Goal: Check status: Check status

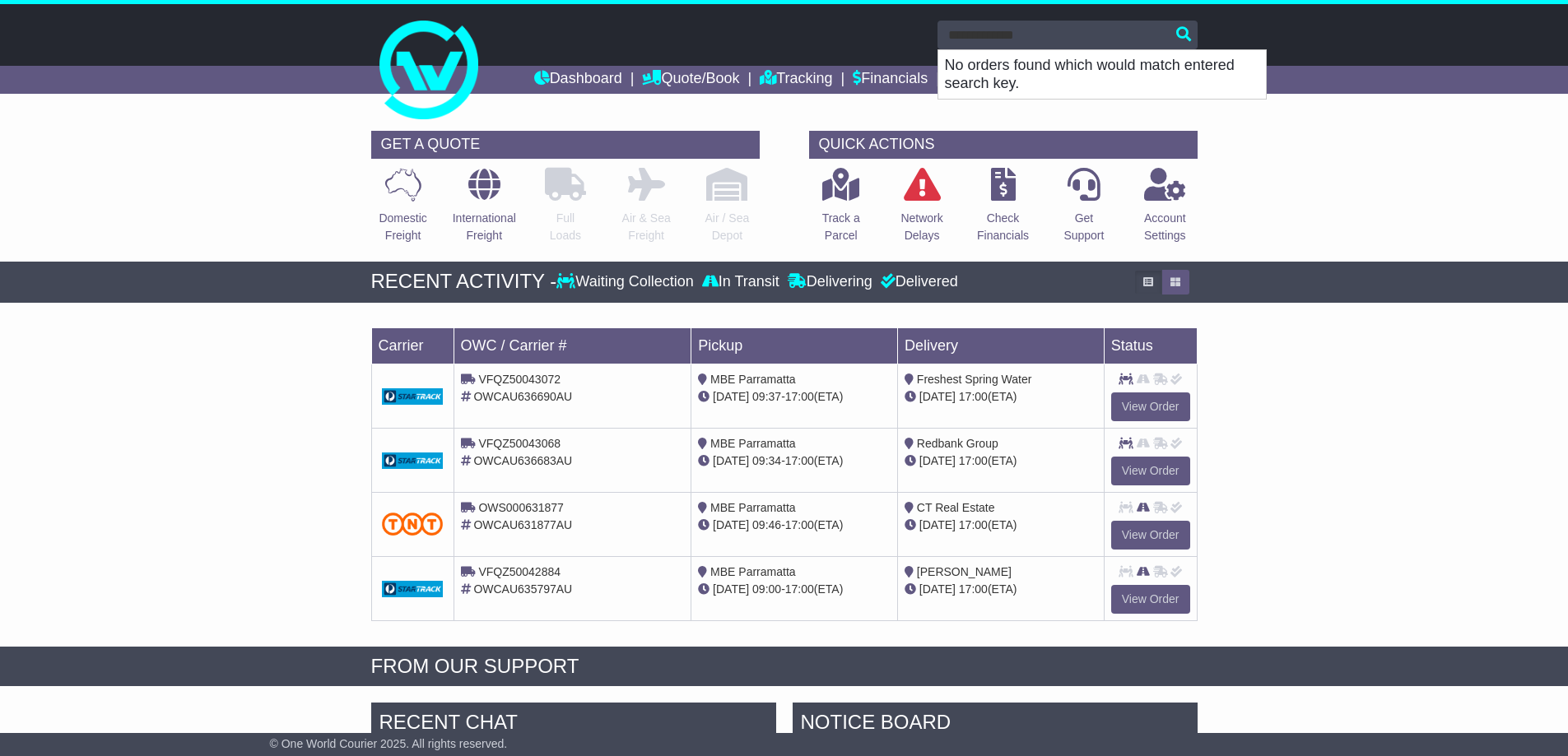
type input "**********"
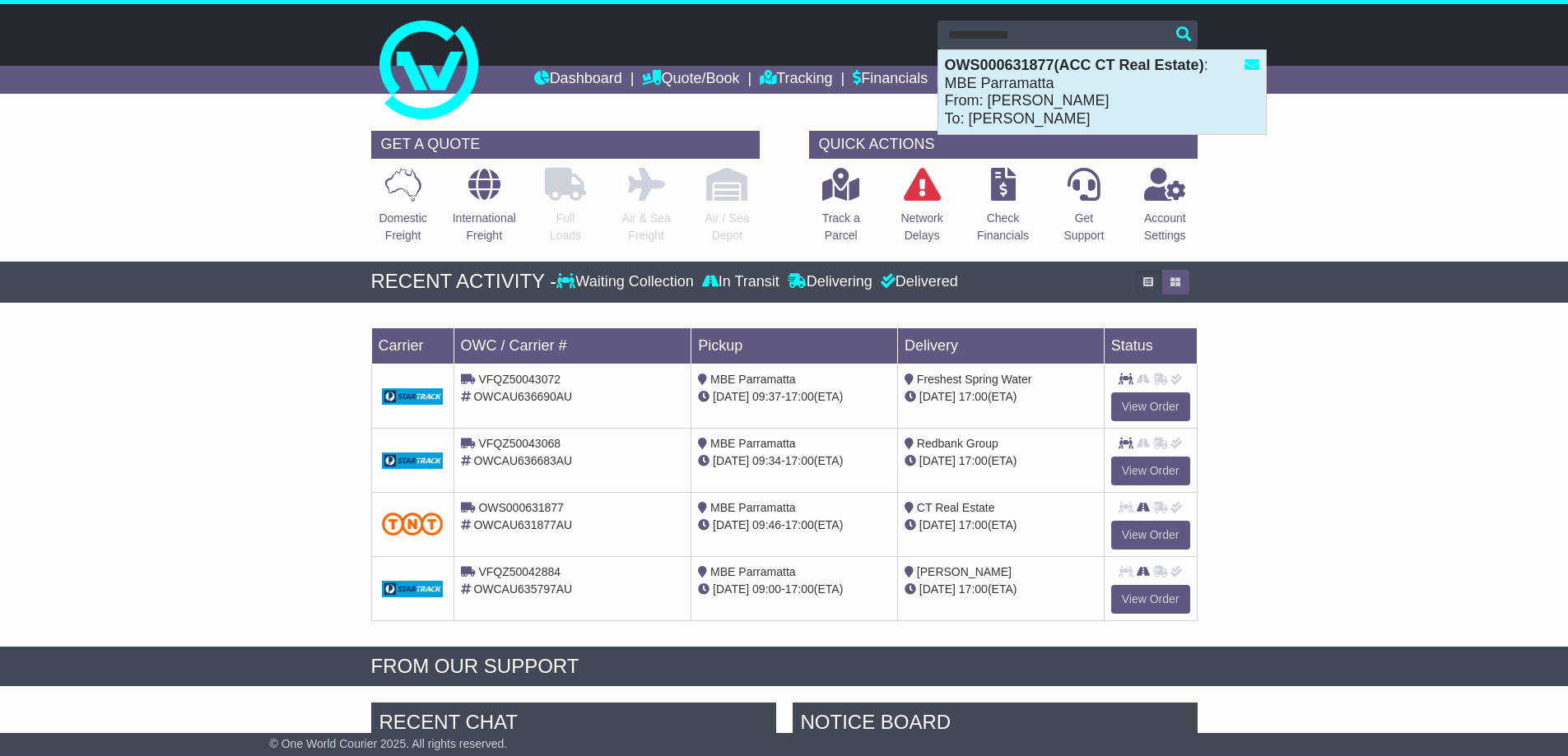
click at [964, 75] on div "OWS000631877(ACC CT Real Estate) : MBE Parramatta From: [PERSON_NAME] To: [PERS…" at bounding box center [1103, 92] width 328 height 84
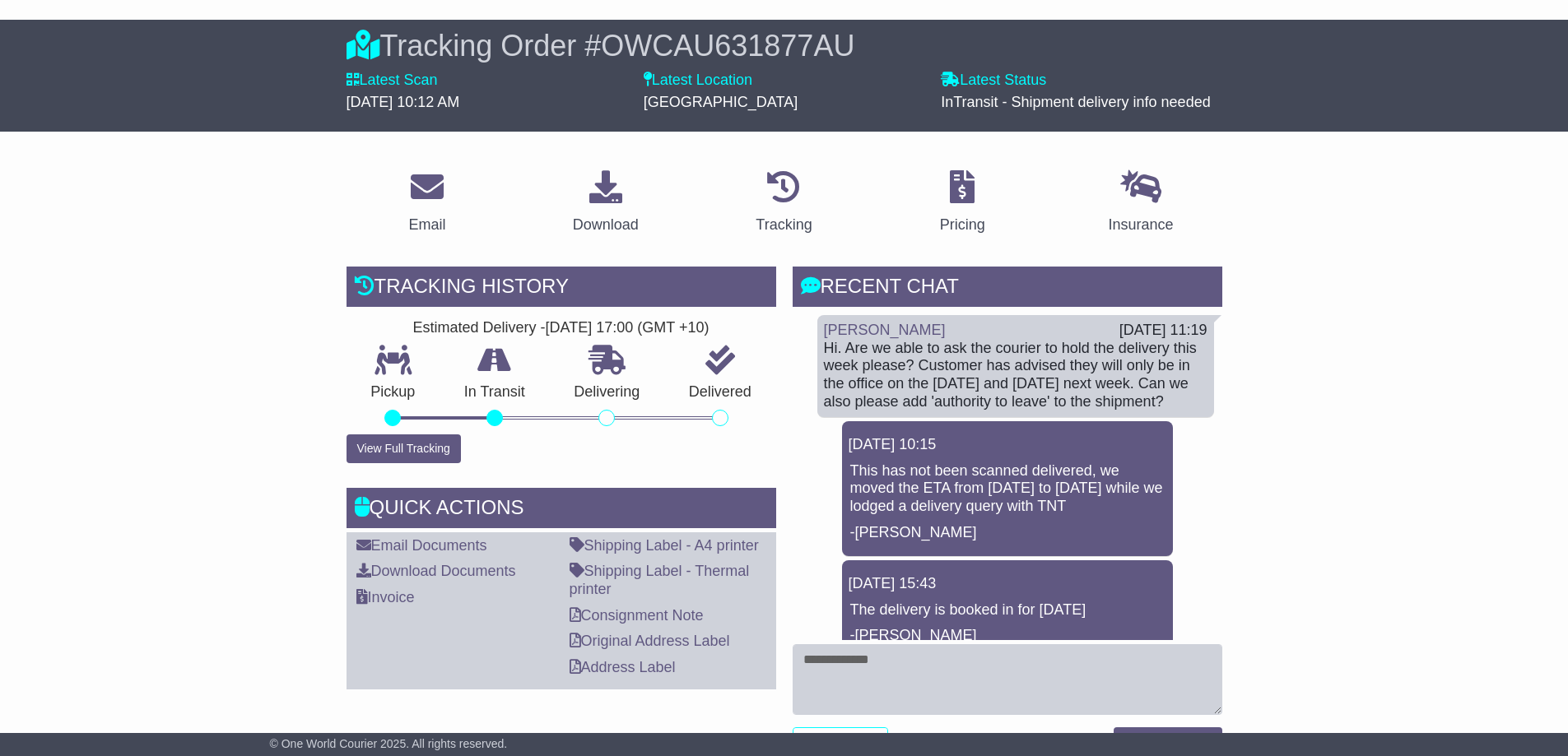
scroll to position [165, 0]
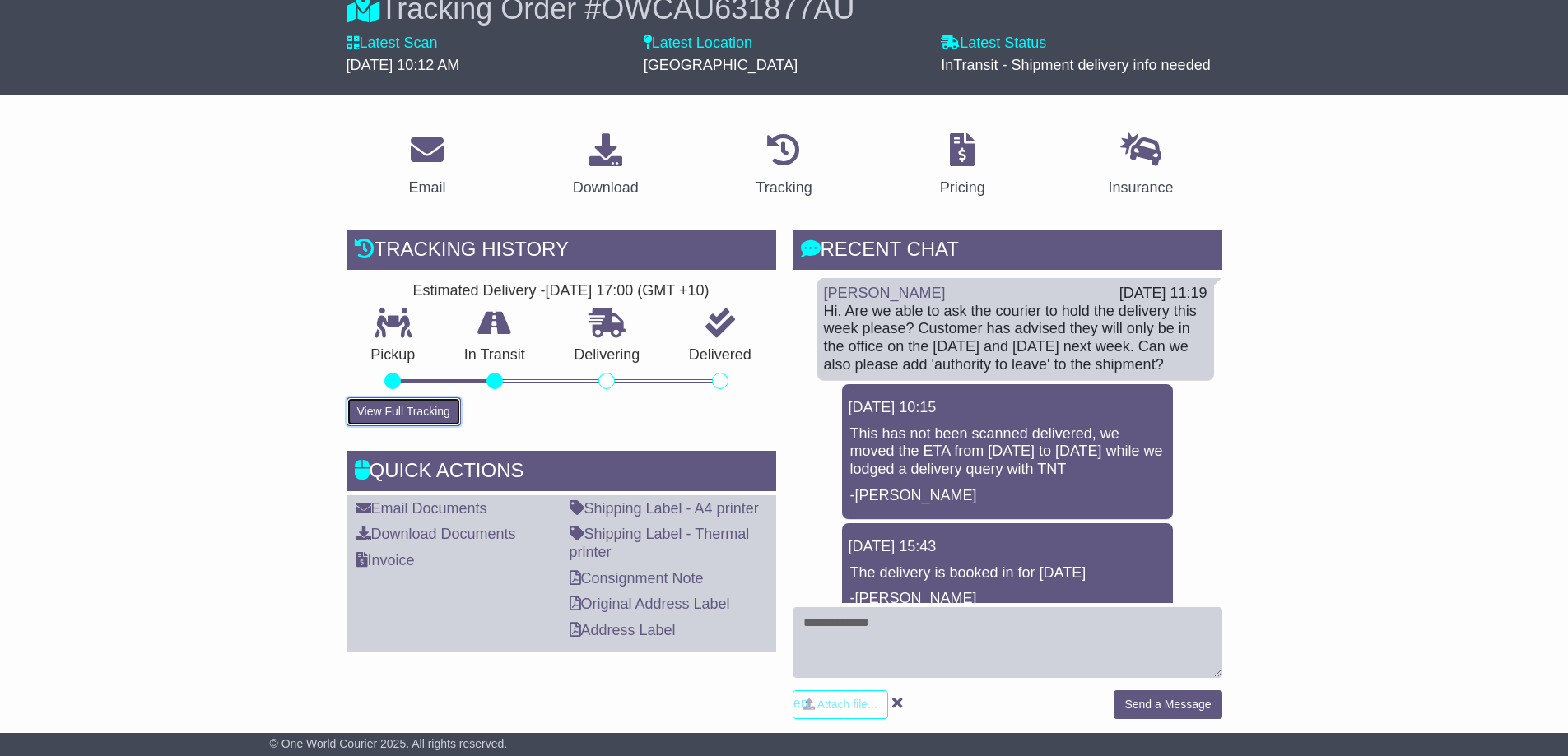
click at [391, 410] on button "View Full Tracking" at bounding box center [404, 412] width 114 height 29
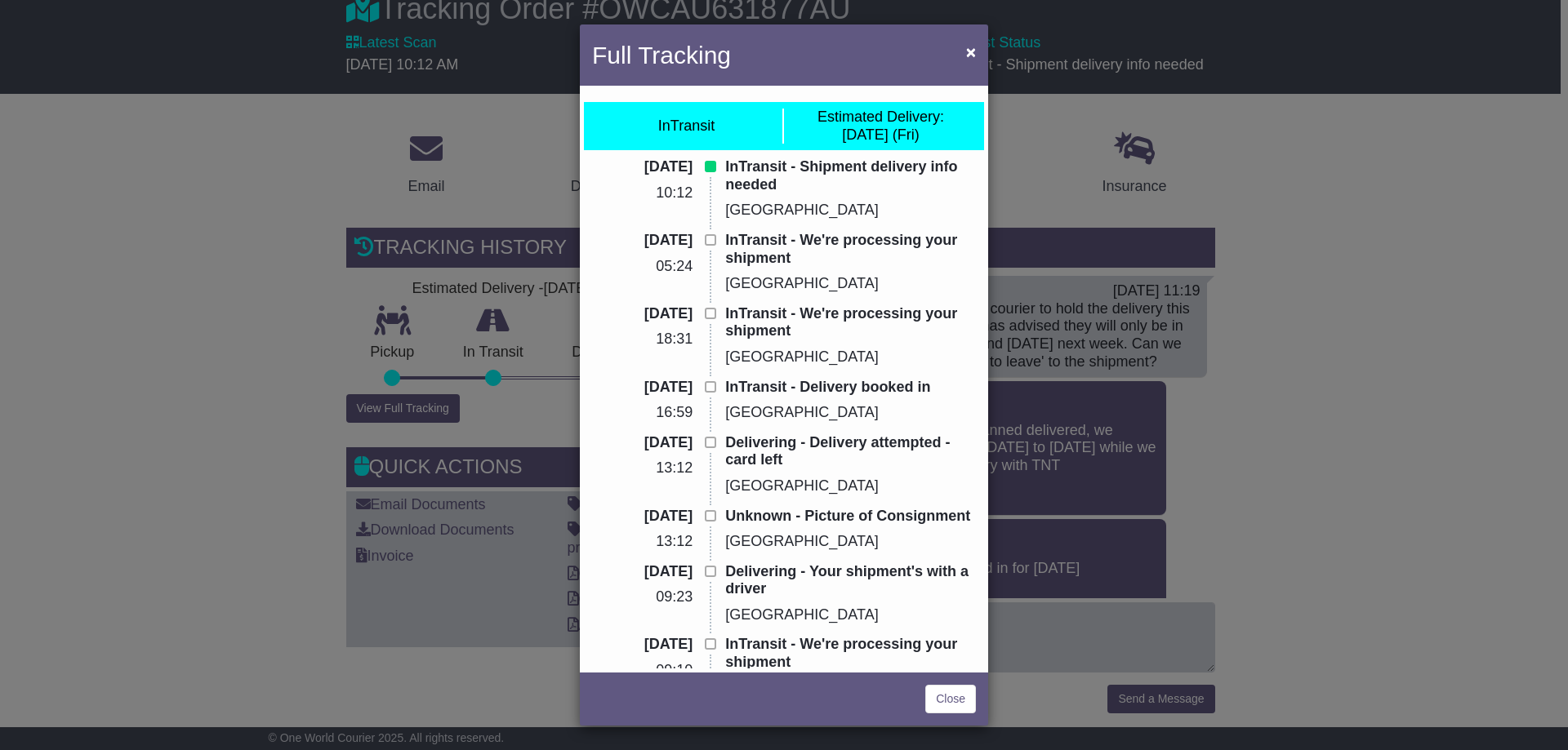
click at [1440, 251] on div "Full Tracking × InTransit Estimated Delivery: 22 Aug (Fri) 21 Aug 2025 10:12 In…" at bounding box center [784, 375] width 1568 height 750
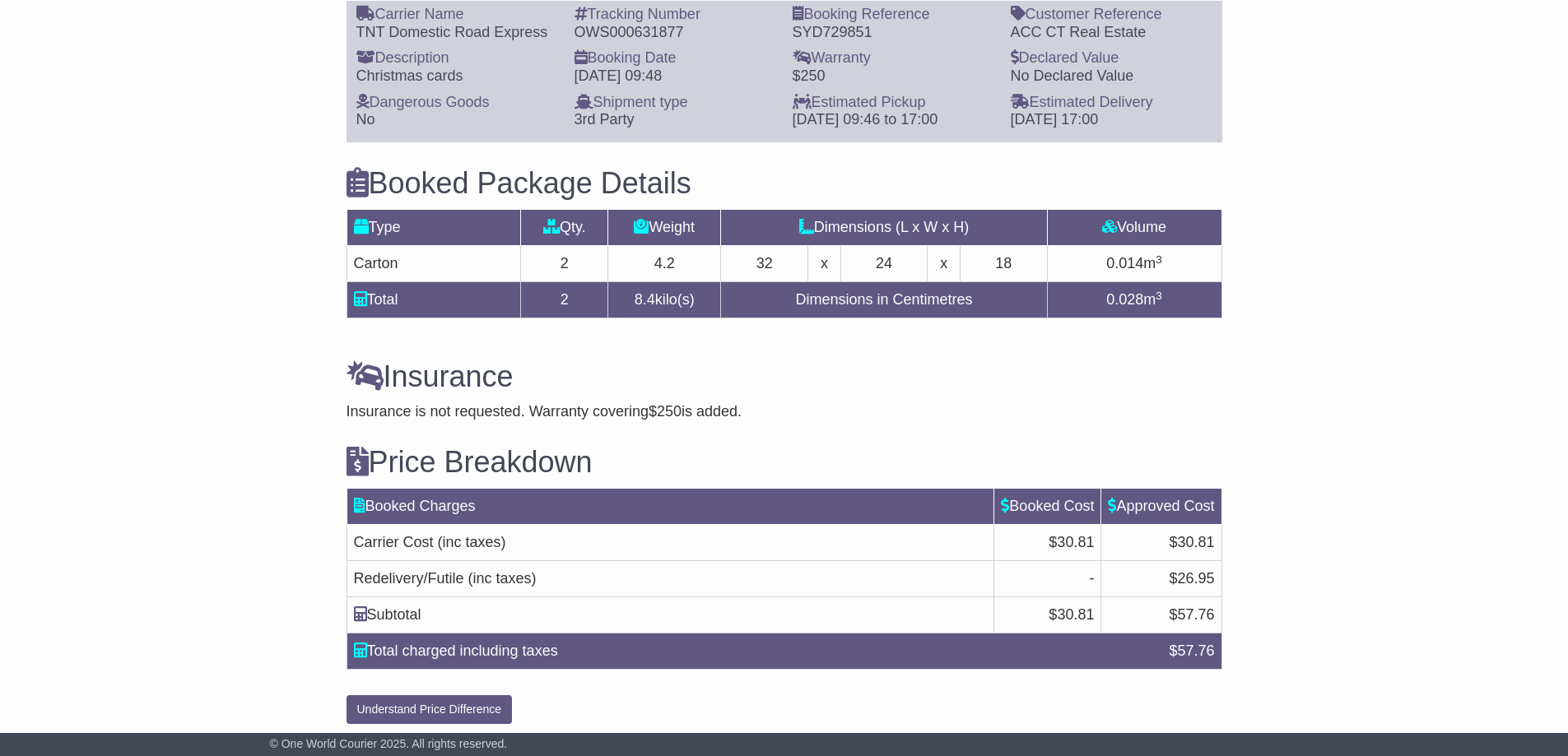
scroll to position [1305, 0]
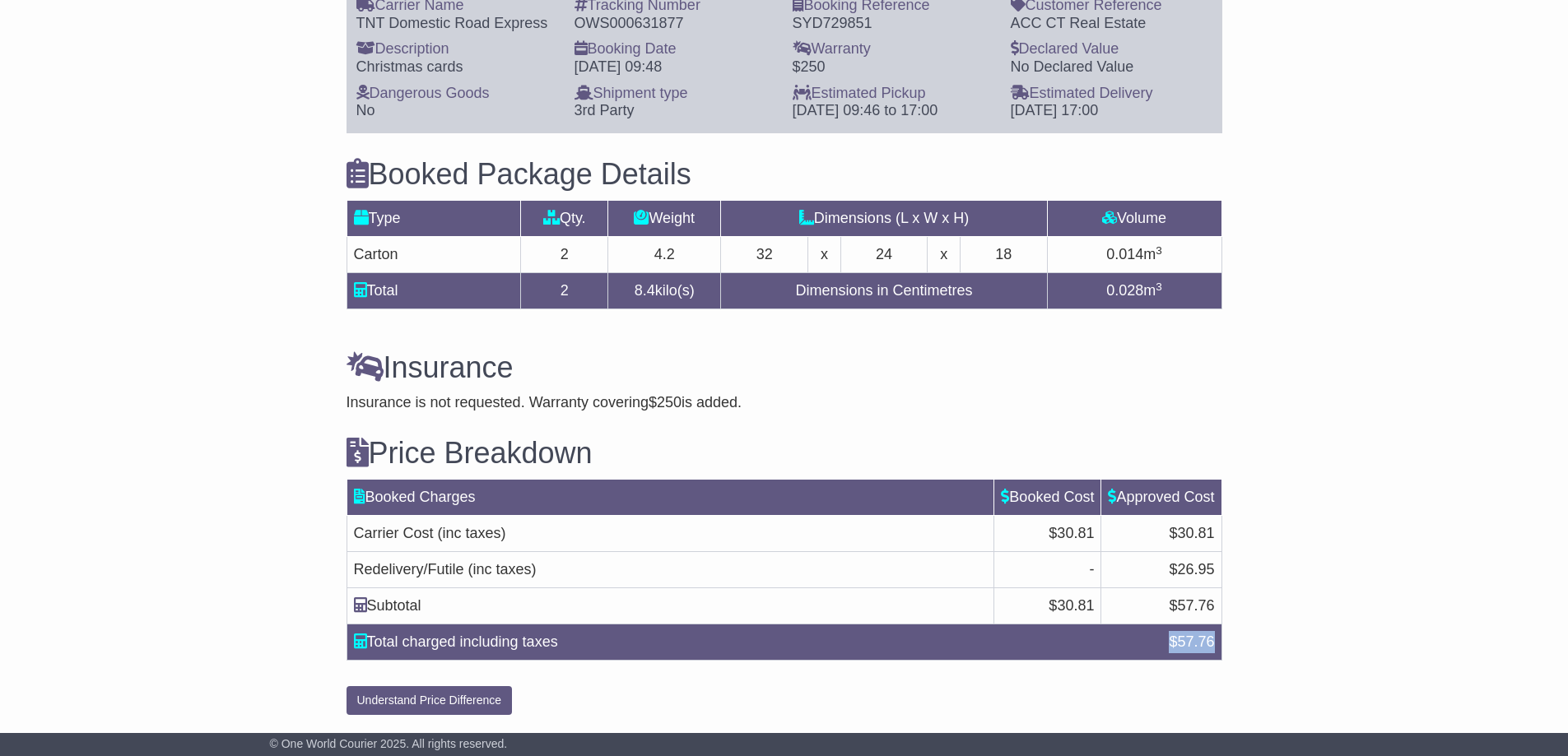
drag, startPoint x: 1217, startPoint y: 641, endPoint x: 1169, endPoint y: 646, distance: 48.3
click at [1169, 646] on div "$ 57.76" at bounding box center [1191, 642] width 62 height 22
drag, startPoint x: 1218, startPoint y: 564, endPoint x: 1169, endPoint y: 576, distance: 50.4
click at [1169, 576] on td "$26.95" at bounding box center [1162, 570] width 120 height 36
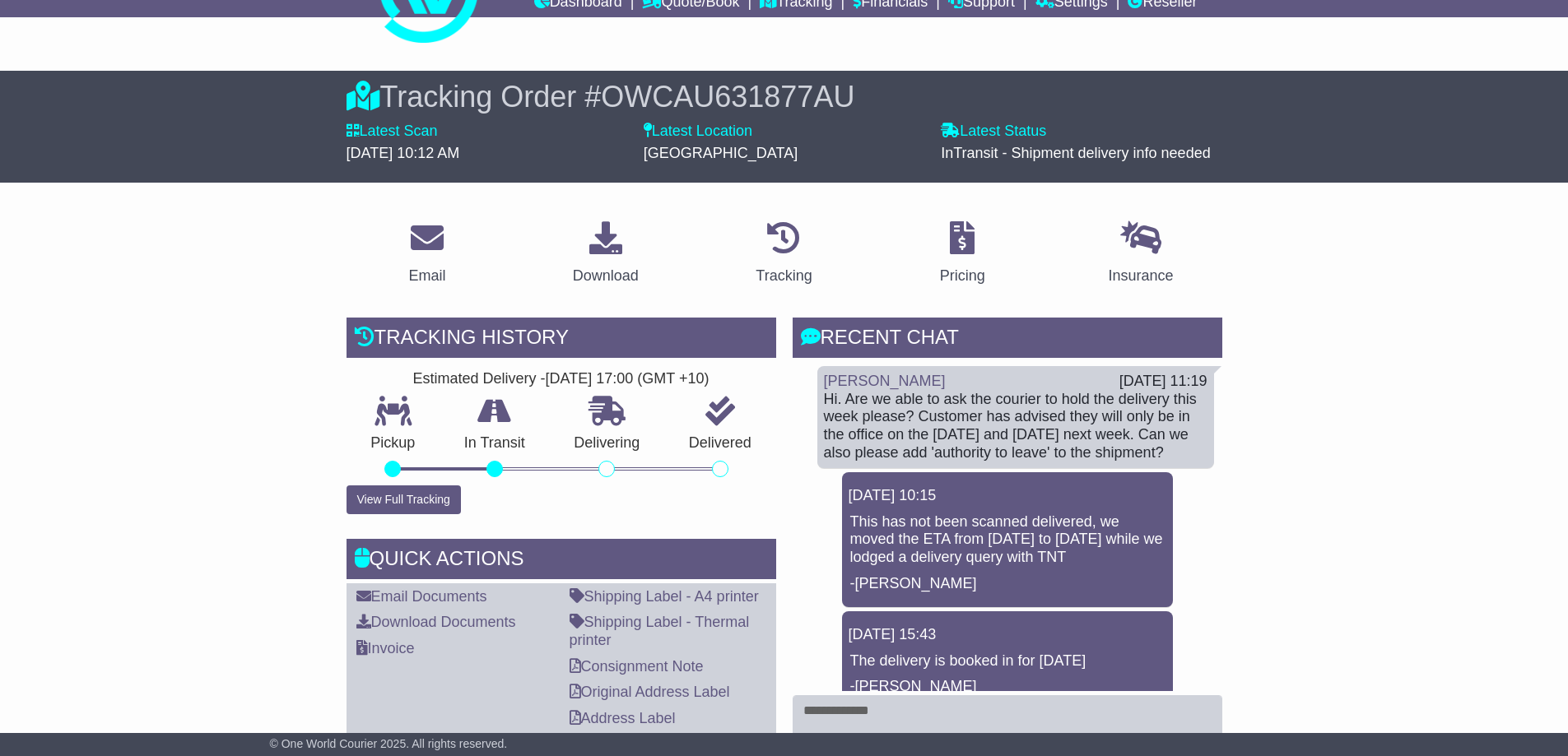
scroll to position [0, 0]
